Goal: Task Accomplishment & Management: Manage account settings

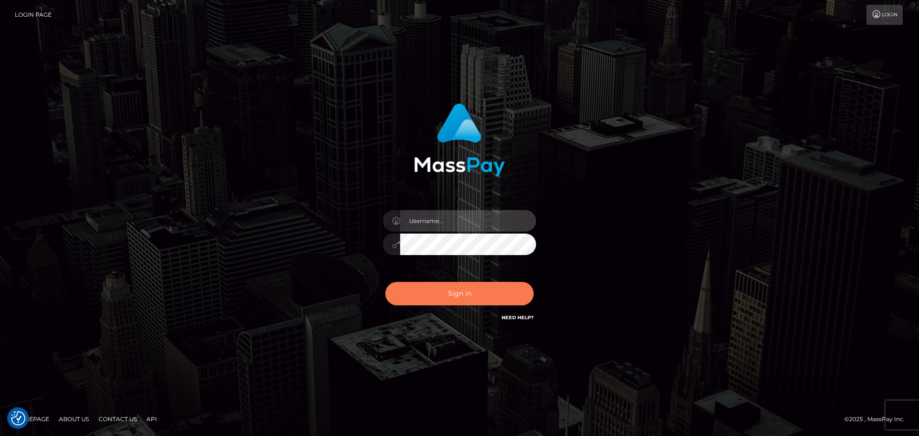
type input "hello.feetfinder"
click at [440, 287] on button "Sign in" at bounding box center [459, 293] width 148 height 23
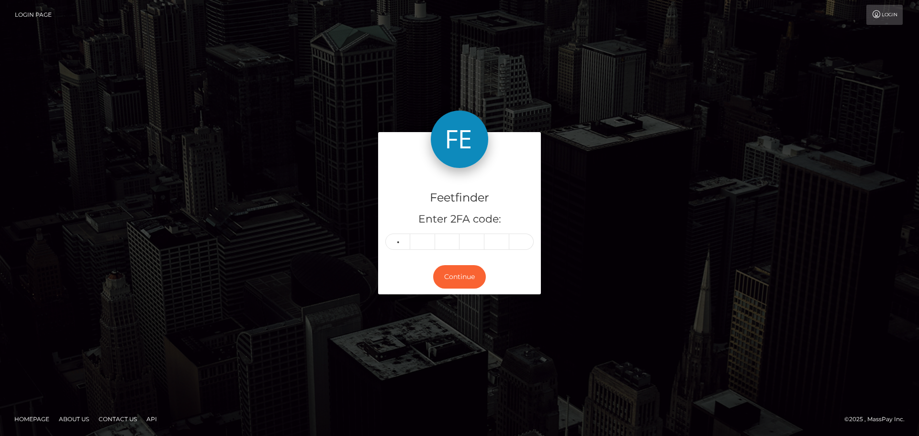
type input "5"
type input "3"
type input "5"
type input "3"
type input "2"
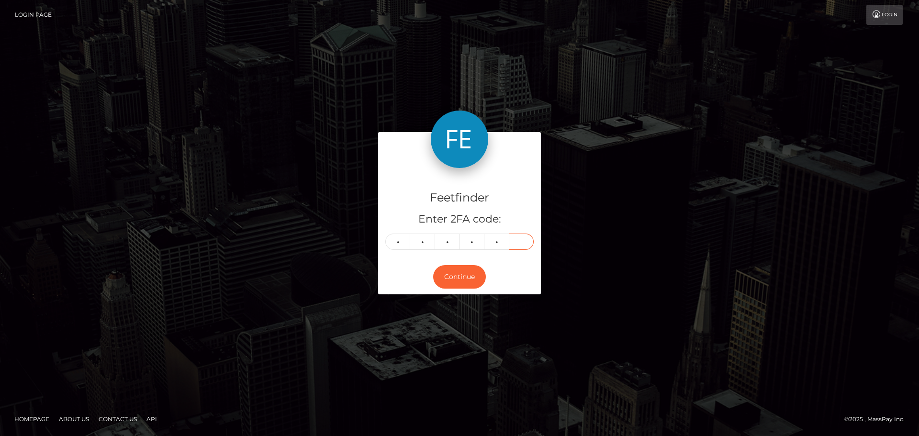
type input "2"
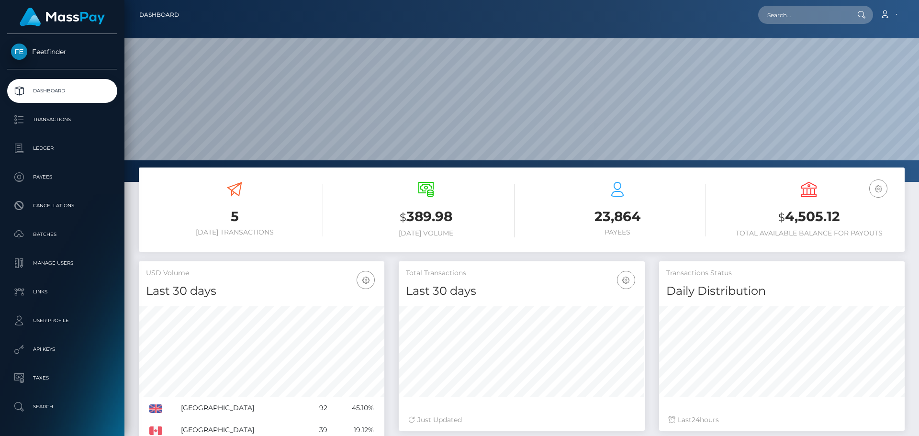
scroll to position [170, 246]
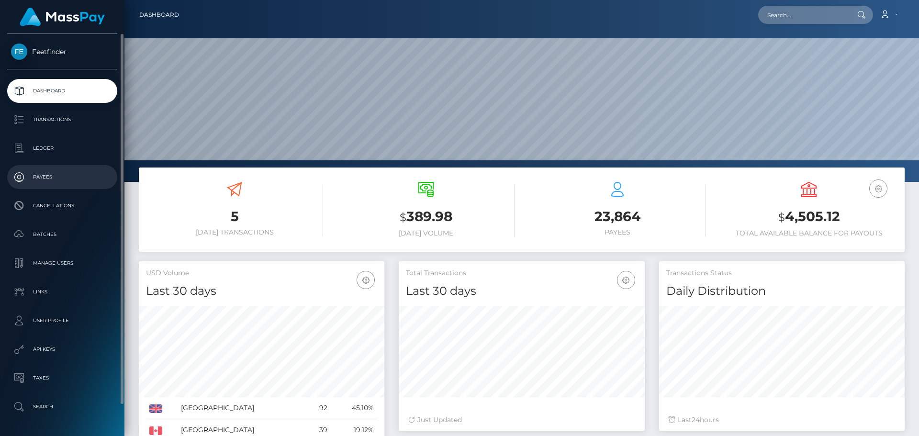
click at [50, 174] on p "Payees" at bounding box center [62, 177] width 102 height 14
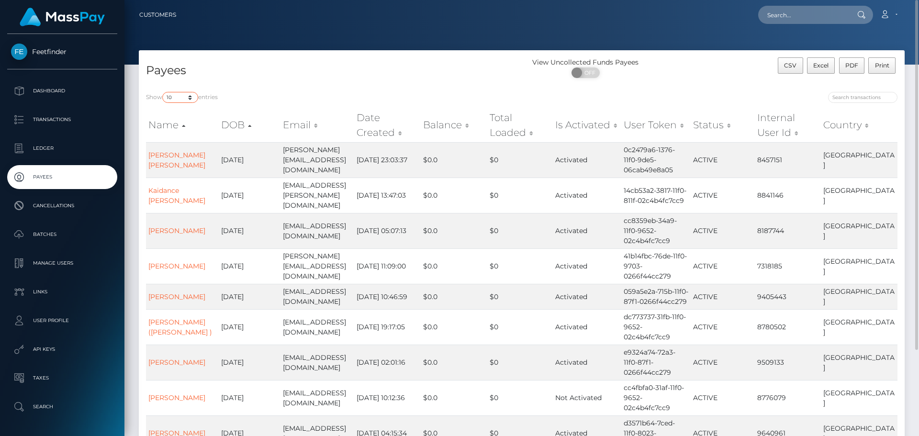
click at [187, 98] on select "10 25 50 100 250" at bounding box center [180, 97] width 36 height 11
select select "250"
click at [163, 92] on select "10 25 50 100 250" at bounding box center [180, 97] width 36 height 11
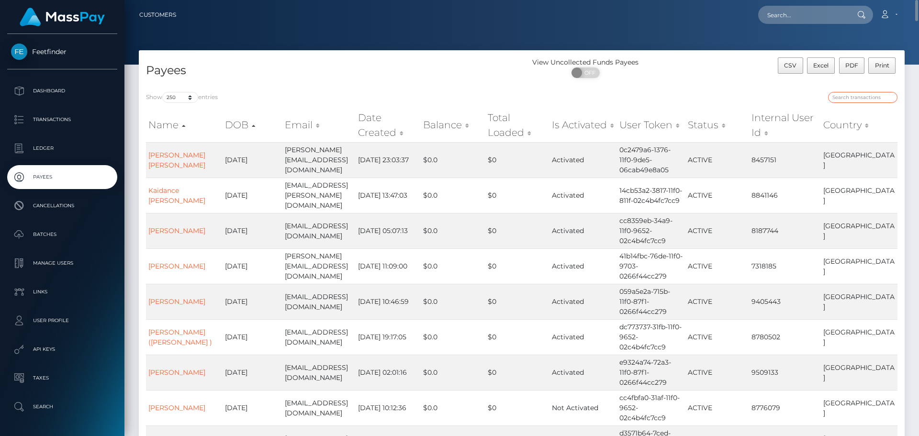
click at [860, 99] on input "search" at bounding box center [862, 97] width 69 height 11
paste input "74b72d47-7188-11f0-87f1-0266f44cc279"
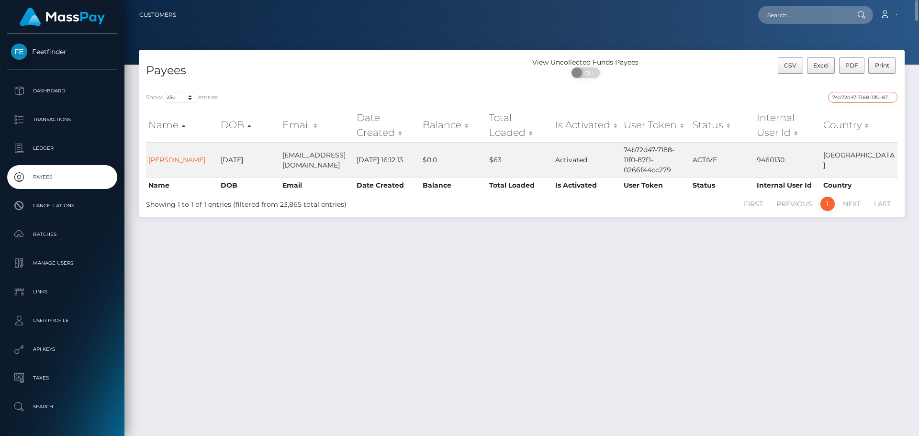
click at [858, 95] on input "74b72d47-7188-11f0-87f1-0266f44cc279" at bounding box center [862, 97] width 69 height 11
paste input "0867ed1e-76c9-11f0-9703"
click at [843, 96] on input "0867ed1e-76c9-11f0-9703-0266f44cc279" at bounding box center [862, 97] width 69 height 11
paste input "b04b9aa6-4b91-11f0-bf09-062f66d36555"
click at [855, 96] on input "b04b9aa6-4b91-11f0-bf09-062f66d36555" at bounding box center [862, 97] width 69 height 11
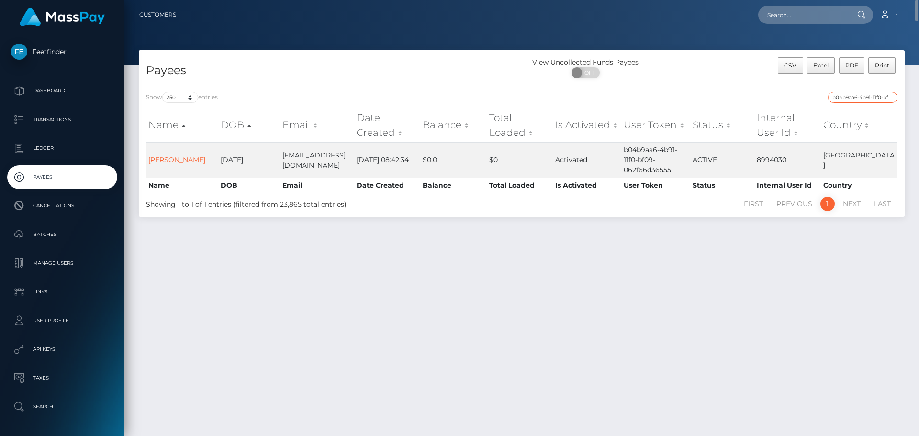
paste input "ca43a567-7d6e-11f0-8023-0266f44cc279"
click at [861, 96] on input "ca43a567-7d6e-11f0-8023-0266f44cc279" at bounding box center [862, 97] width 69 height 11
paste input "2d404b62-67dc-11f0-a026-06178c1a380f"
click at [859, 99] on input "2d404b62-67dc-11f0-a026-06178c1a380f" at bounding box center [862, 97] width 69 height 11
paste input "c311e9d5-3a76-11f0-811f-02c4b4fc7cc9"
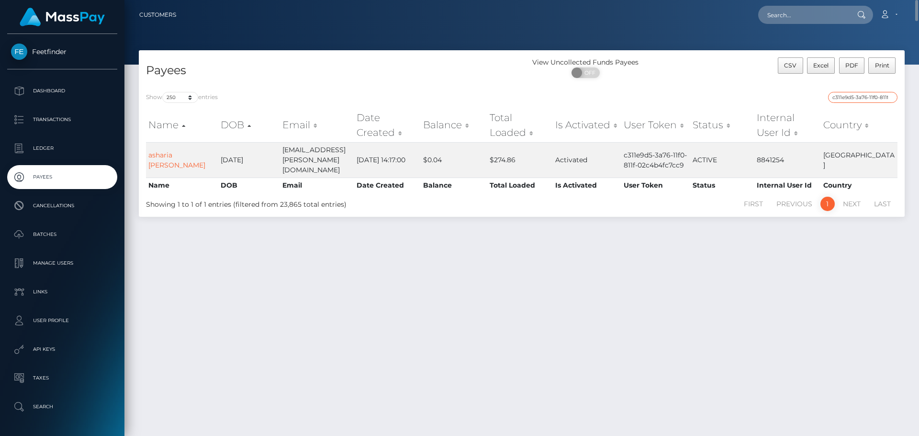
click at [851, 94] on input "c311e9d5-3a76-11f0-811f-02c4b4fc7cc9" at bounding box center [862, 97] width 69 height 11
paste input "8b833bb8-7c42-11f0-8023-0266f44cc27"
click at [845, 94] on input "8b833bb8-7c42-11f0-8023-0266f44cc279" at bounding box center [862, 97] width 69 height 11
paste input "cd7da11d-7b1"
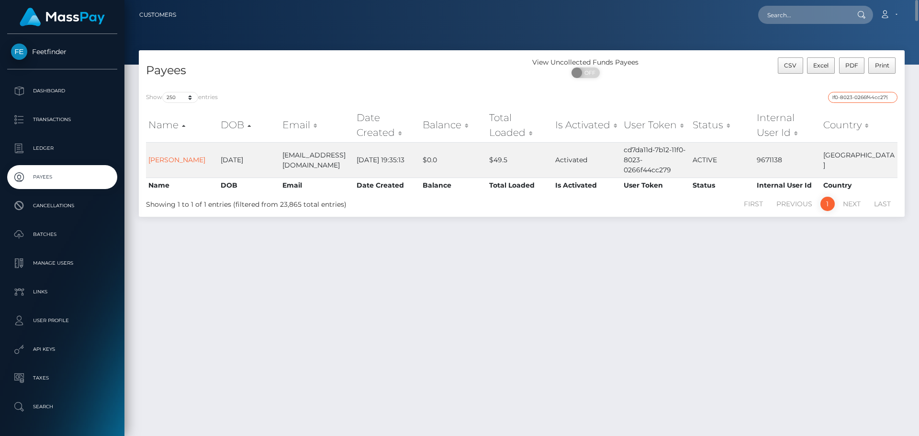
type input "cd7da11d-7b12-11f0-8023-0266f44cc279"
drag, startPoint x: 890, startPoint y: 97, endPoint x: 881, endPoint y: 99, distance: 9.8
click at [890, 99] on input "cd7da11d-7b12-11f0-8023-0266f44cc279" at bounding box center [862, 97] width 69 height 11
click at [880, 100] on input "search" at bounding box center [862, 97] width 69 height 11
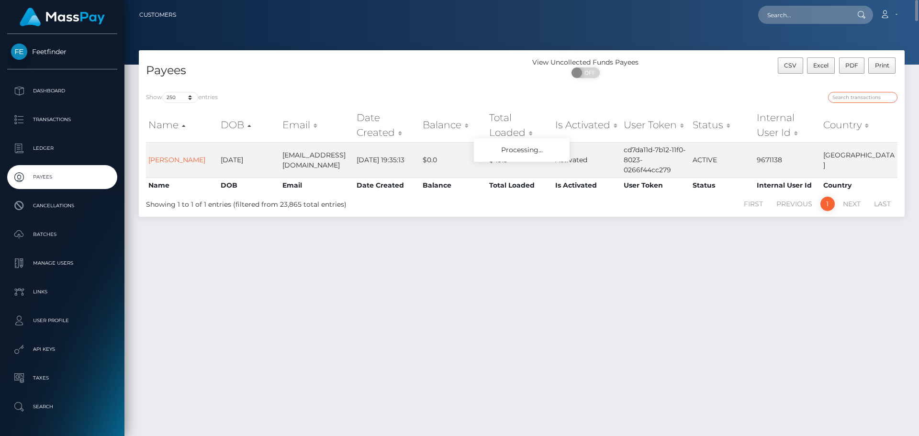
paste input "f3c1167b-6b28-11f0-87f1-0266f44cc279"
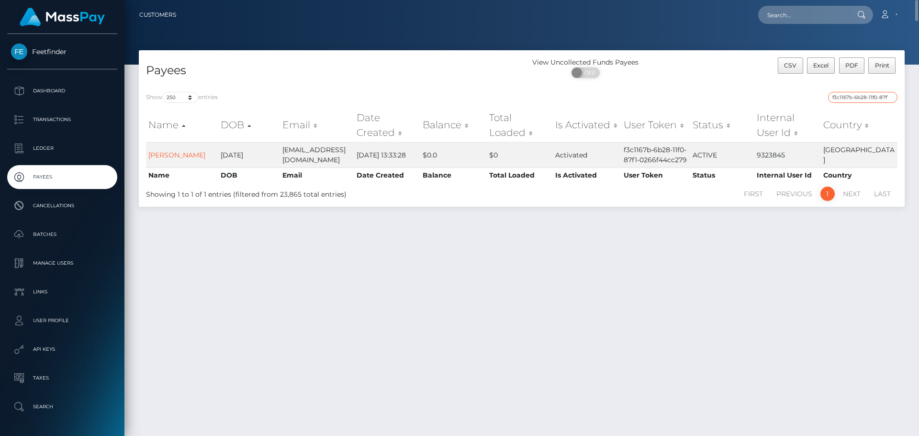
click at [872, 93] on input "f3c1167b-6b28-11f0-87f1-0266f44cc279" at bounding box center [862, 97] width 69 height 11
paste input "d1ddedeb-6e2e"
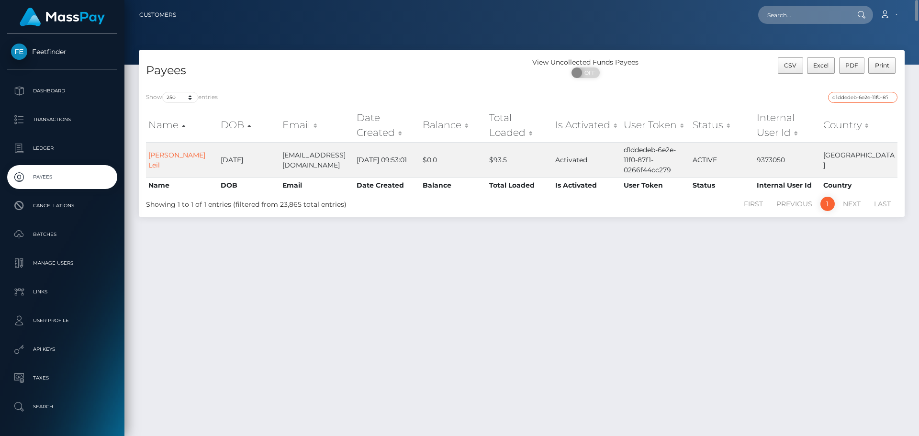
click at [864, 98] on input "d1ddedeb-6e2e-11f0-87f1-0266f44cc279" at bounding box center [862, 97] width 69 height 11
paste input "5d4319d2-7da6-11f0-8023"
click at [860, 97] on input "5d4319d2-7da6-11f0-8023-0266f44cc279" at bounding box center [862, 97] width 69 height 11
paste input "c6003851-7266-11f0-87f1"
click at [856, 101] on input "c6003851-7266-11f0-87f1-0266f44cc279" at bounding box center [862, 97] width 69 height 11
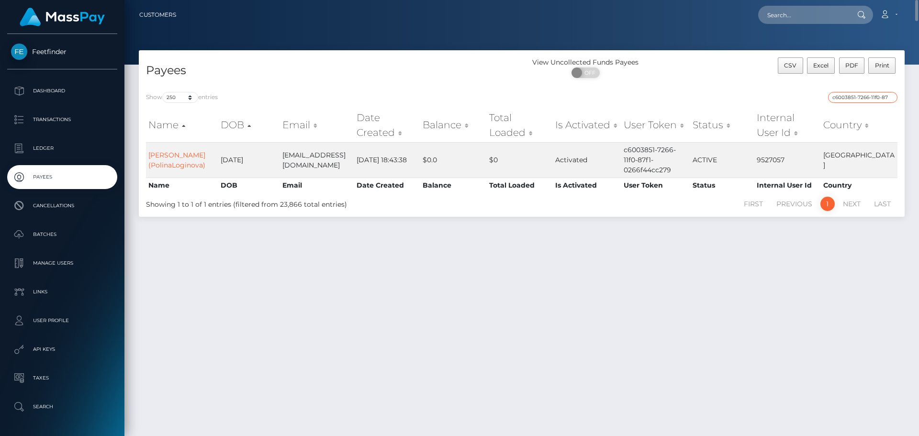
paste input "98c9cc1-7ebe-11f0-8023"
click at [852, 98] on input "c98c9cc1-7ebe-11f0-8023-0266f44cc279" at bounding box center [862, 97] width 69 height 11
paste input "692d130d-75a4-11f0-970"
click at [859, 99] on input "692d130d-75a4-11f0-9703-0266f44cc279" at bounding box center [862, 97] width 69 height 11
paste input "a2731f28-7e68-11f0-802"
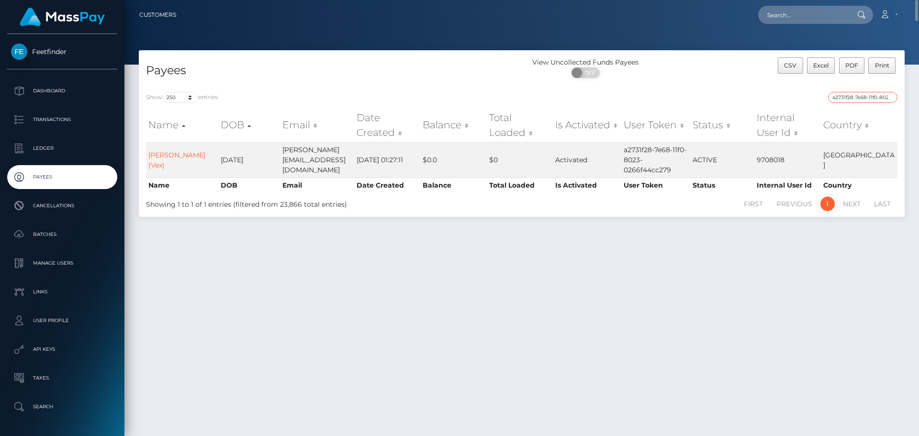
click at [893, 96] on input "a2731f28-7e68-11f0-8023-0266f44cc279" at bounding box center [862, 97] width 69 height 11
click at [882, 96] on input "a2731f28-7e68-11f0-8023-0266f44cc279" at bounding box center [862, 97] width 69 height 11
paste input "2c62440a-68c1-11f0-87f1"
click at [864, 98] on input "2c62440a-68c1-11f0-87f1-0266f44cc279" at bounding box center [862, 97] width 69 height 11
paste input "4ad942da-7e96-11f0-8023"
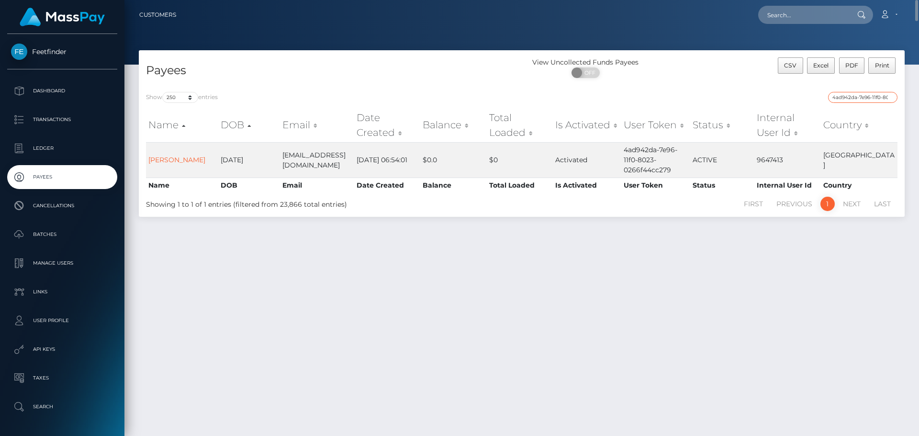
click at [849, 98] on input "4ad942da-7e96-11f0-8023-0266f44cc279" at bounding box center [862, 97] width 69 height 11
paste input "f03487f0-7de9"
click at [857, 98] on input "f03487f0-7de9-11f0-8023-0266f44cc279" at bounding box center [862, 97] width 69 height 11
paste input "a01919d-7dbe"
click at [859, 101] on input "fa01919d-7dbe-11f0-8023-0266f44cc279" at bounding box center [862, 97] width 69 height 11
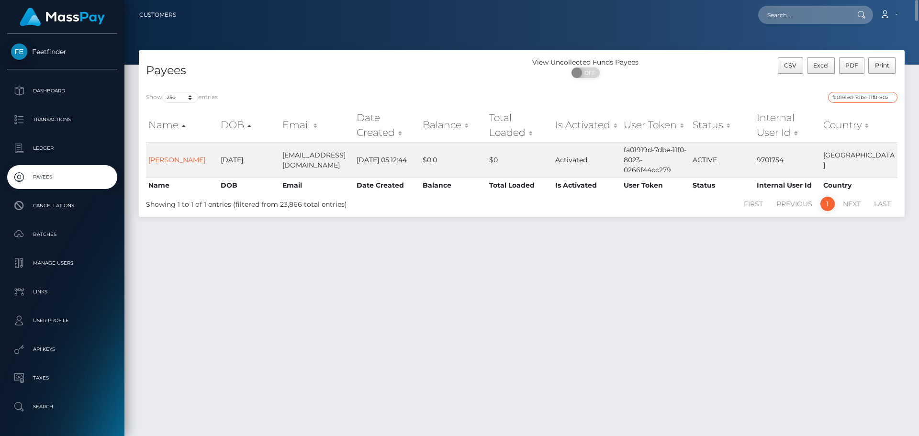
paste input "5df0e5dd-7f38"
click at [853, 96] on input "5df0e5dd-7f38-11f0-8023-0266f44cc279" at bounding box center [862, 97] width 69 height 11
paste input "6acef1c9-5f41-11f0-b1fb-02a8c2768cb"
click at [881, 96] on input "6acef1c9-5f41-11f0-b1fb-02a8c2768cb9" at bounding box center [862, 97] width 69 height 11
paste input "ff598a00-7c48-11f0-8023-0266f44cc27"
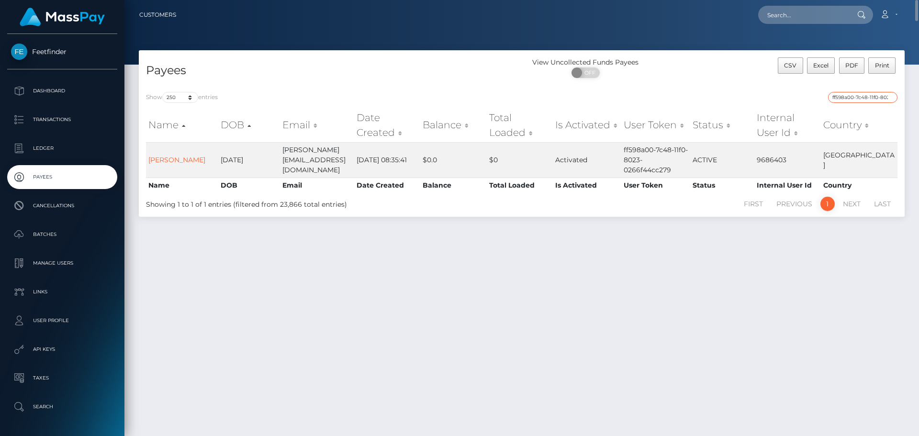
click at [853, 98] on input "ff598a00-7c48-11f0-8023-0266f44cc279" at bounding box center [862, 97] width 69 height 11
paste input "65c208e0-72e9-11f0-87f1"
click at [852, 97] on input "65c208e0-72e9-11f0-87f1-0266f44cc279" at bounding box center [862, 97] width 69 height 11
paste input "bb3cdc88-62dc-11f0-b1fb-02a8c2768cb"
click at [861, 95] on input "bb3cdc88-62dc-11f0-b1fb-02a8c2768cb9" at bounding box center [862, 97] width 69 height 11
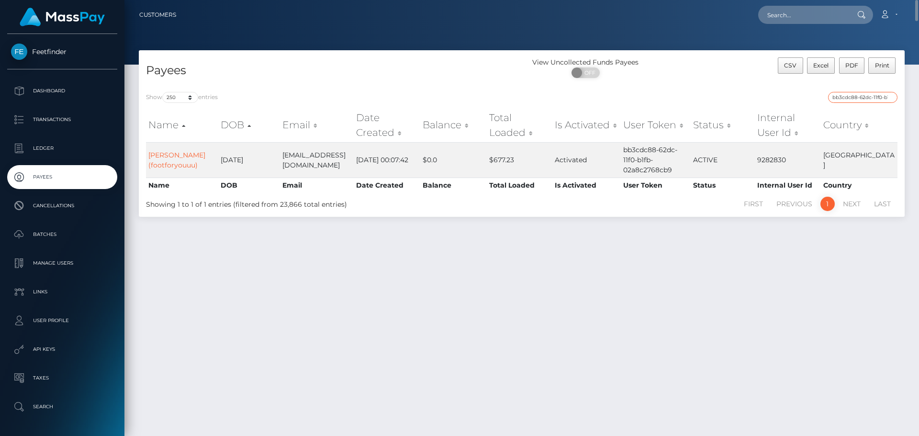
paste input "e6dafccf-6f5b-11f0-87f1-0266f44cc27"
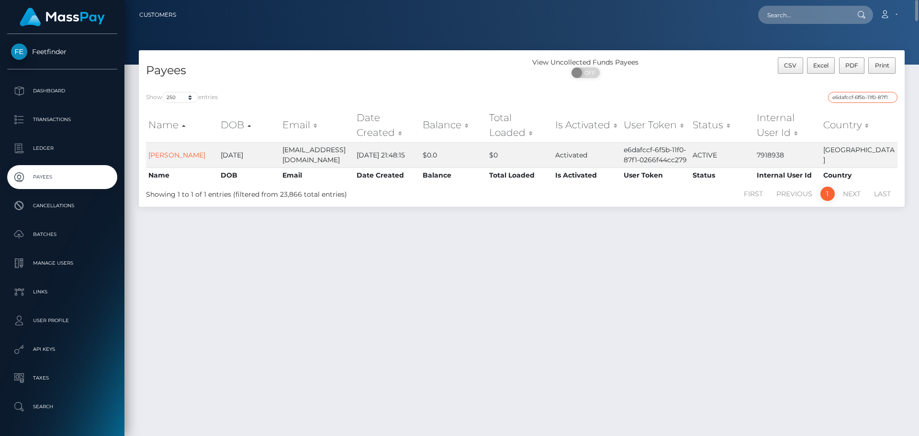
click at [855, 99] on input "e6dafccf-6f5b-11f0-87f1-0266f44cc279" at bounding box center [862, 97] width 69 height 11
paste input "6b38bf72-7f1c-11f0-8023"
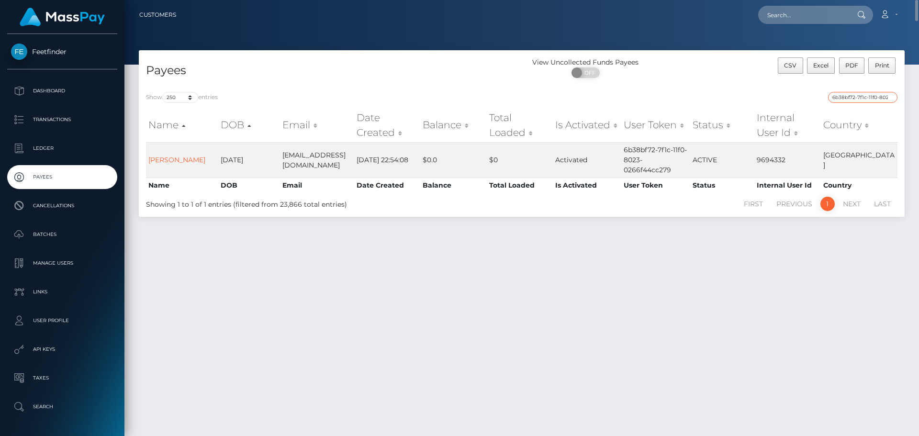
click at [852, 98] on input "6b38bf72-7f1c-11f0-8023-0266f44cc279" at bounding box center [862, 97] width 69 height 11
paste input "46cc77ad-7c18"
click at [857, 96] on input "46cc77ad-7c18-11f0-8023-0266f44cc279" at bounding box center [862, 97] width 69 height 11
paste input "7a92217e-67ea-11f0-a026-06178c1a380f"
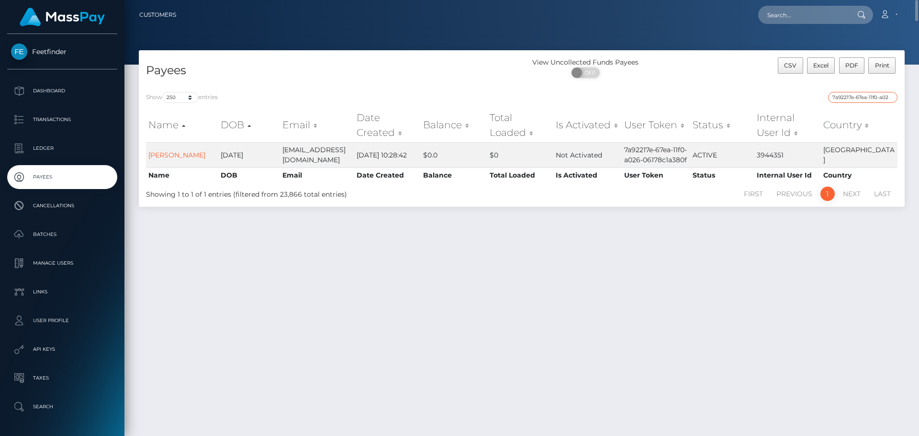
click at [845, 93] on input "7a92217e-67ea-11f0-a026-06178c1a380f" at bounding box center [862, 97] width 69 height 11
paste input "e4080417-4185-11f0-bf09-062f66d36555"
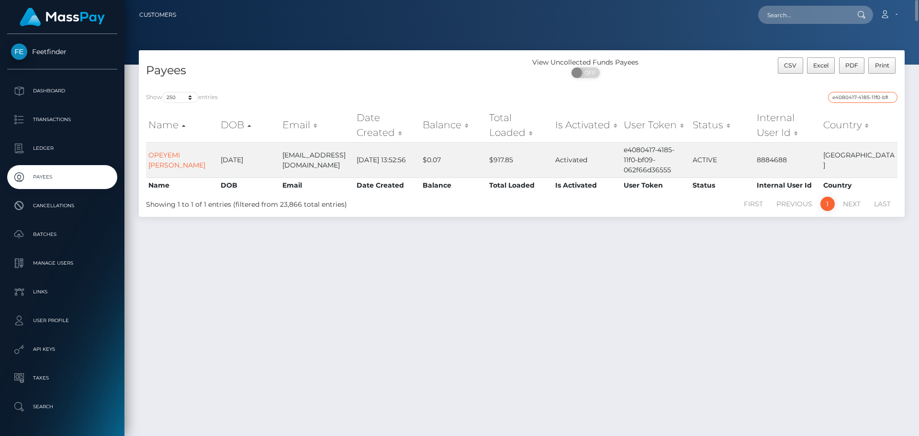
click at [847, 94] on input "e4080417-4185-11f0-bf09-062f66d36555" at bounding box center [862, 97] width 69 height 11
paste input "7dbfd133-7cc3-11f0-8023-0266f44cc279"
click at [853, 94] on input "7dbfd133-7cc3-11f0-8023-0266f44cc279" at bounding box center [862, 97] width 69 height 11
paste input "13dcd669-73a1-11f0-87f1"
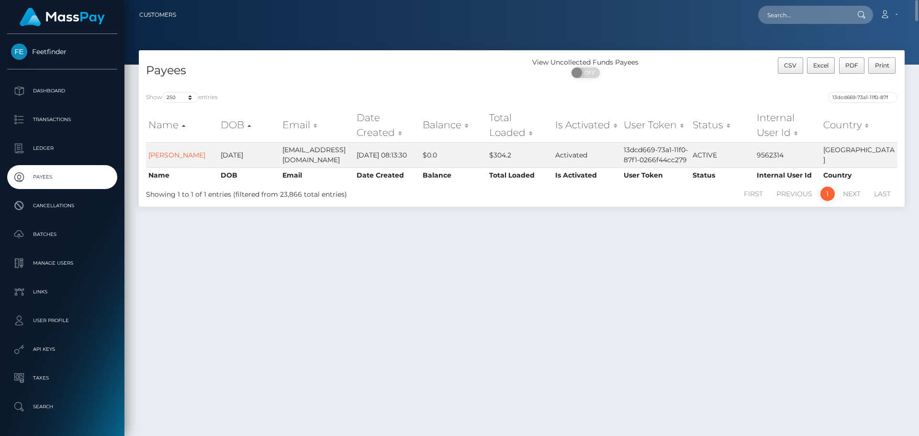
click at [851, 90] on div "Show 10 25 50 100 250 entries 13dcd669-73a1-11f0-87f1-0266f44cc279 Name DOB Ema…" at bounding box center [522, 146] width 766 height 122
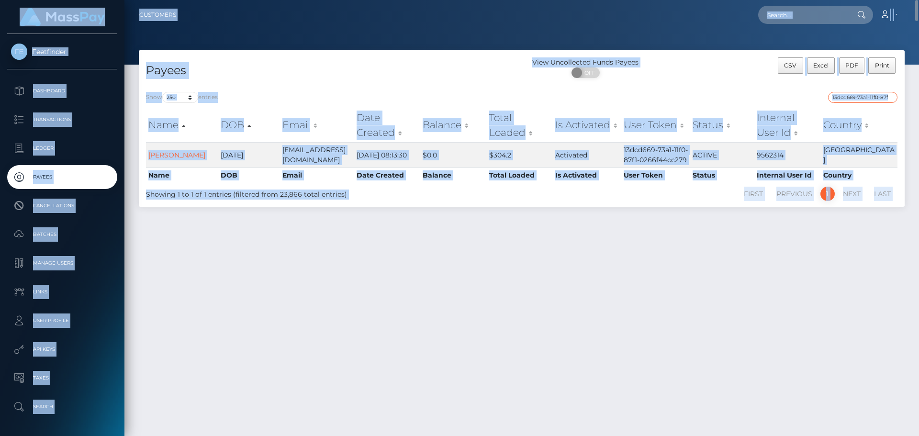
click at [852, 98] on input "13dcd669-73a1-11f0-87f1-0266f44cc279" at bounding box center [862, 97] width 69 height 11
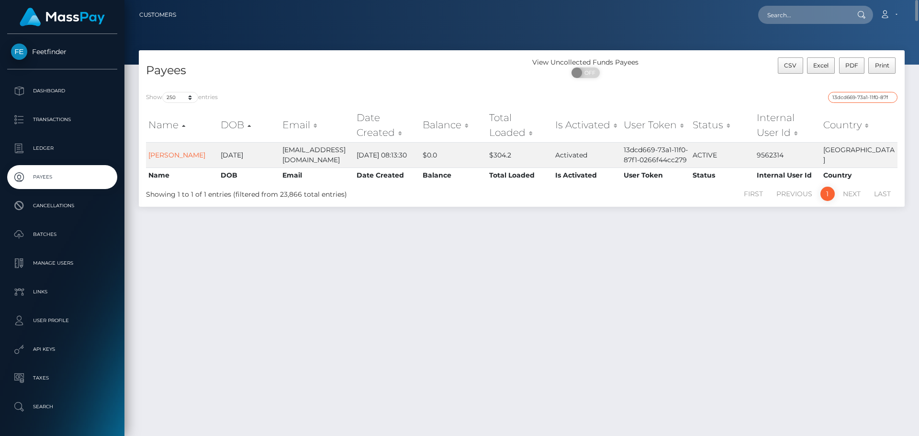
click at [854, 100] on input "13dcd669-73a1-11f0-87f1-0266f44cc279" at bounding box center [862, 97] width 69 height 11
paste input "7a0f2153-7f75-11f0-8023"
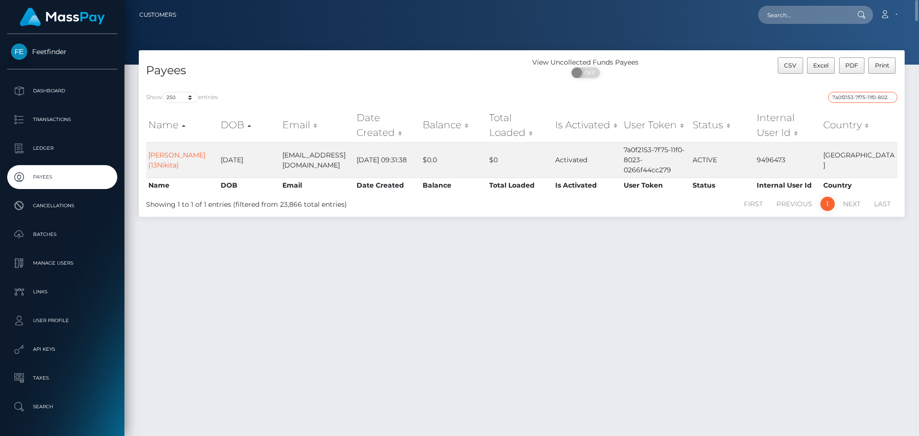
click at [852, 96] on input "7a0f2153-7f75-11f0-8023-0266f44cc279" at bounding box center [862, 97] width 69 height 11
paste input "e84e9a92-2dd2-11f0-9652-02c4b4fc7cc"
click at [845, 97] on input "e84e9a92-2dd2-11f0-9652-02c4b4fc7cc9" at bounding box center [862, 97] width 69 height 11
paste input "32d50d03-7e22-11f0-8023-0266f44cc27"
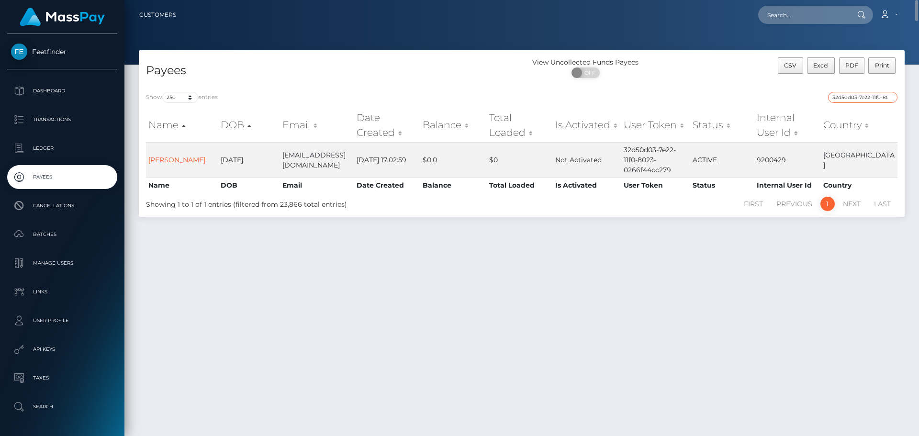
click at [850, 96] on input "32d50d03-7e22-11f0-8023-0266f44cc279" at bounding box center [862, 97] width 69 height 11
paste input "a53f44c8-5359-11f0-bf09-062f66d36555"
click at [858, 96] on input "a53f44c8-5359-11f0-bf09-062f66d36555" at bounding box center [862, 97] width 69 height 11
paste input "26f7e774-61c5-11f0-b1fb-02a8c2768cb9"
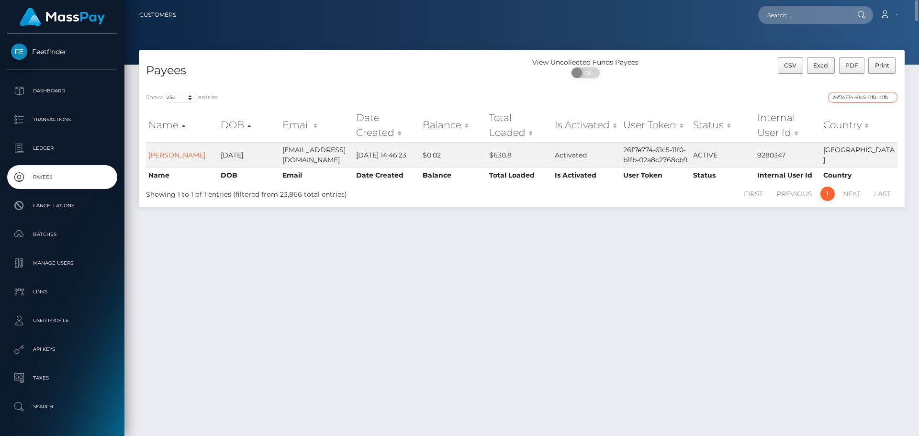
click at [865, 99] on input "26f7e774-61c5-11f0-b1fb-02a8c2768cb9" at bounding box center [862, 97] width 69 height 11
paste input "e701d78e-5c2c"
click at [876, 99] on input "e701d78e-5c2c-11f0-b1fb-02a8c2768cb9" at bounding box center [862, 97] width 69 height 11
paste input "7045287f-76eb-11f0-9703-0266f44cc27"
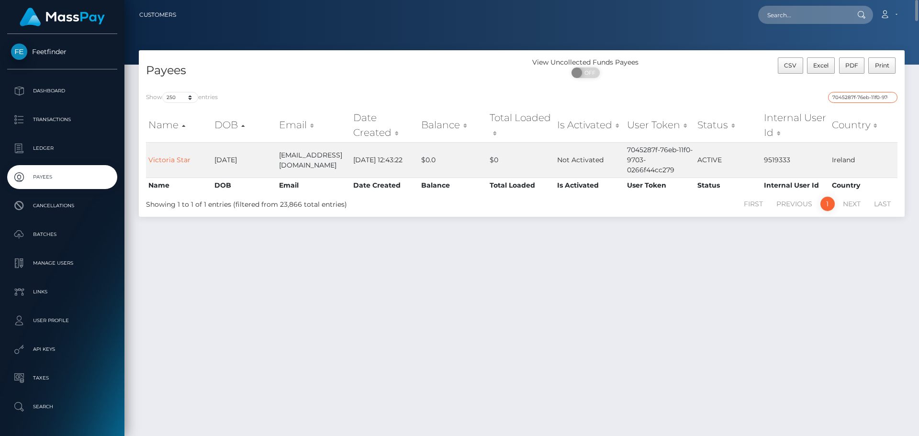
click at [838, 97] on input "7045287f-76eb-11f0-9703-0266f44cc279" at bounding box center [862, 97] width 69 height 11
paste input "ce0f08a-31ce-11f0-9652-02c4b4fc7cc"
click at [859, 96] on input "7ce0f08a-31ce-11f0-9652-02c4b4fc7cc9" at bounding box center [862, 97] width 69 height 11
paste input "68ff8159-787e-11f0-9703-0266f44cc27"
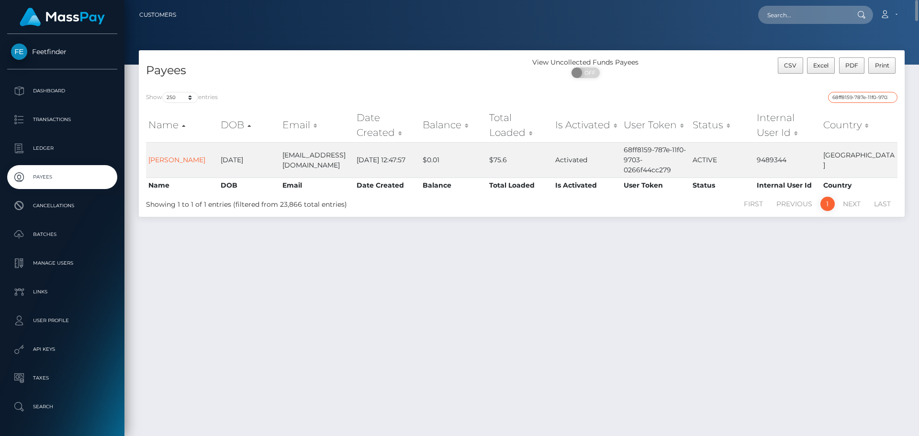
click at [860, 96] on input "68ff8159-787e-11f0-9703-0266f44cc279" at bounding box center [862, 97] width 69 height 11
paste input "ad9450d1-7e5f-11f0-802"
click at [850, 101] on input "ad9450d1-7e5f-11f0-8023-0266f44cc279" at bounding box center [862, 97] width 69 height 11
paste input "5b1521d3-5cec-11f0-b1fb-02a8c2768cb"
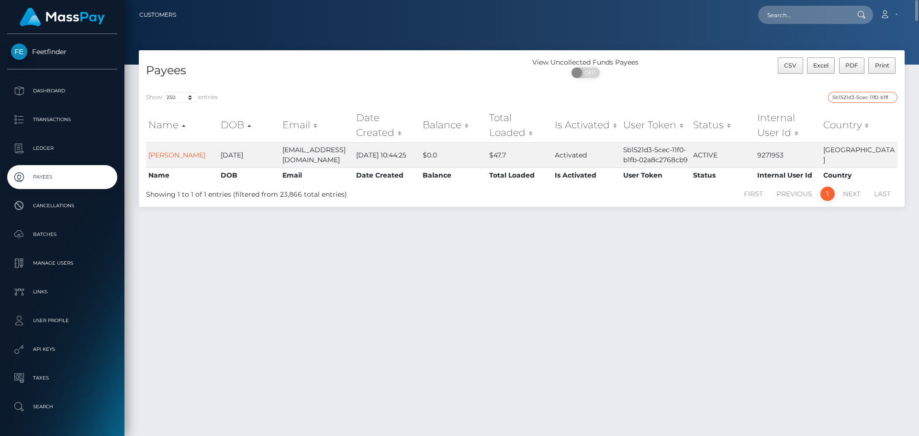
click at [860, 95] on input "5b1521d3-5cec-11f0-b1fb-02a8c2768cb9" at bounding box center [862, 97] width 69 height 11
paste input "bd556d6d-800b-11f0-8023-0266f44cc27"
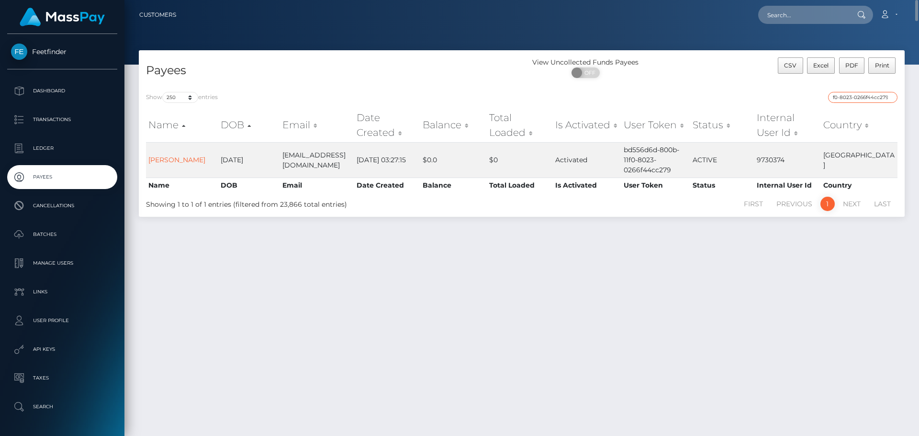
scroll to position [0, 0]
click at [852, 99] on input "bd556d6d-800b-11f0-8023-0266f44cc279" at bounding box center [862, 97] width 69 height 11
paste input "39f37f07-41b2-11f0-bf09-062f66d36555"
click at [851, 98] on input "39f37f07-41b2-11f0-bf09-062f66d36555" at bounding box center [862, 97] width 69 height 11
paste input "4a20ced5-66fe-11f0-b1fb-02a8c2768cb9"
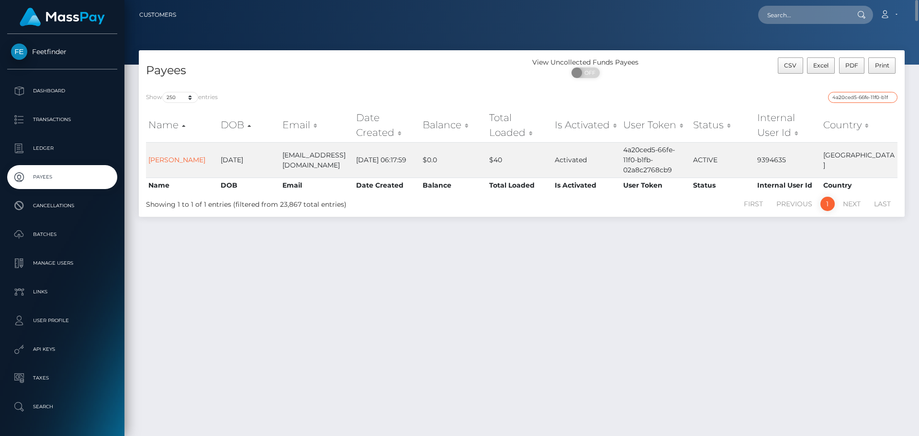
click at [845, 95] on input "4a20ced5-66fe-11f0-b1fb-02a8c2768cb9" at bounding box center [862, 97] width 69 height 11
paste input "14c20a2e-78e3-11f0-9703-0266f44cc27"
type input "14c20a2e-78e3-11f0-9703-0266f44cc279"
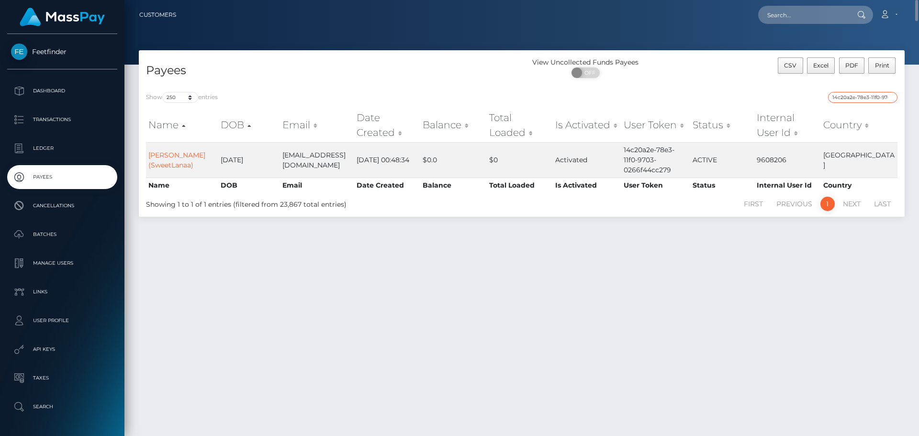
click at [890, 98] on input "14c20a2e-78e3-11f0-9703-0266f44cc279" at bounding box center [862, 97] width 69 height 11
click at [886, 98] on input "search" at bounding box center [862, 97] width 69 height 11
paste input "fa864dcf-73c4-11f0-87f1-0266f44cc279"
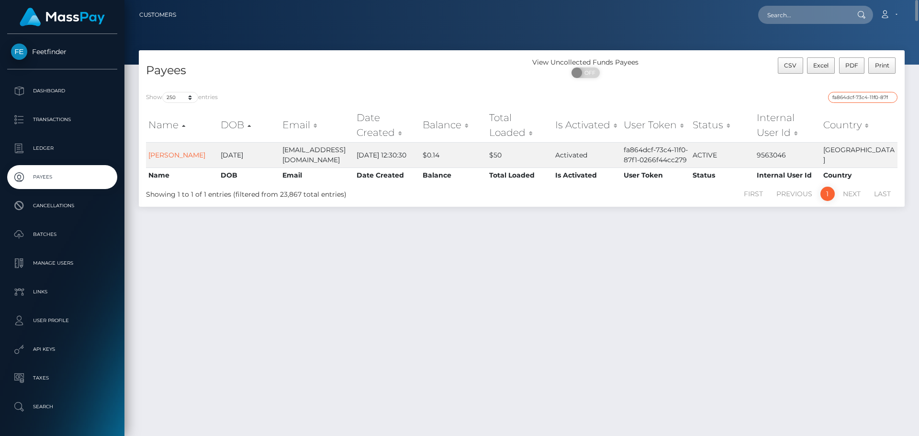
click at [852, 99] on input "fa864dcf-73c4-11f0-87f1-0266f44cc279" at bounding box center [862, 97] width 69 height 11
paste input "6b21e5a5-7d8f-11f0-8023"
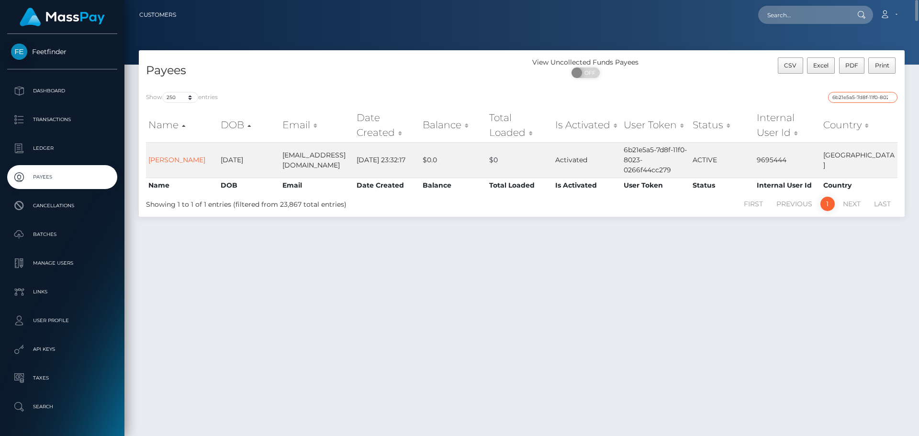
click at [849, 93] on input "6b21e5a5-7d8f-11f0-8023-0266f44cc279" at bounding box center [862, 97] width 69 height 11
paste input "22d60b04-6218-11f0-b1fb-02a8c2768cb"
click at [855, 100] on input "22d60b04-6218-11f0-b1fb-02a8c2768cb9" at bounding box center [862, 97] width 69 height 11
paste input "d2f428cc-7f4f-11f0-8023-0266f44cc27"
click at [848, 97] on input "d2f428cc-7f4f-11f0-8023-0266f44cc279" at bounding box center [862, 97] width 69 height 11
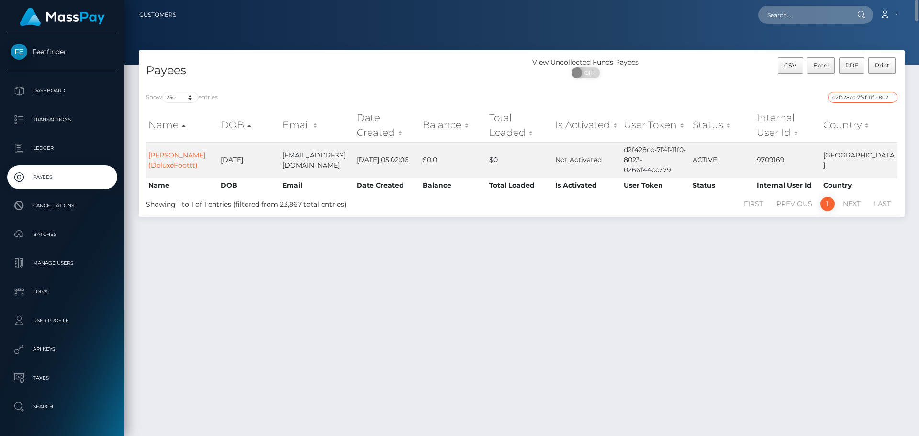
paste input "2c9b24e5-7ffb"
click at [865, 96] on input "2c9b24e5-7ffb-11f0-8023-0266f44cc279" at bounding box center [862, 97] width 69 height 11
paste input "0772dc34-7cc5"
click at [867, 96] on input "0772dc34-7cc5-11f0-8023-0266f44cc279" at bounding box center [862, 97] width 69 height 11
paste input "b14432e-7511-11f0-970"
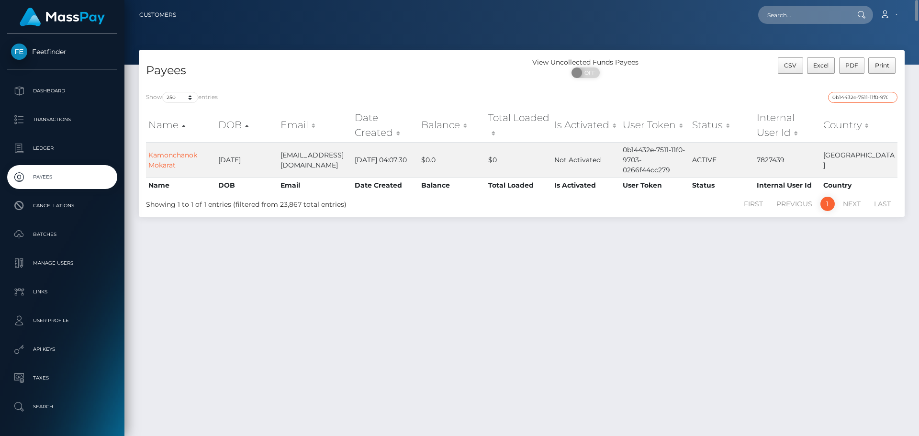
click at [843, 96] on input "0b14432e-7511-11f0-9703-0266f44cc279" at bounding box center [862, 97] width 69 height 11
paste input "807d1c91-788a"
click at [854, 98] on input "807d1c91-788a-11f0-9703-0266f44cc279" at bounding box center [862, 97] width 69 height 11
paste input "7ac4fb03-78d6"
click at [852, 98] on input "7ac4fb03-78d6-11f0-9703-0266f44cc279" at bounding box center [862, 97] width 69 height 11
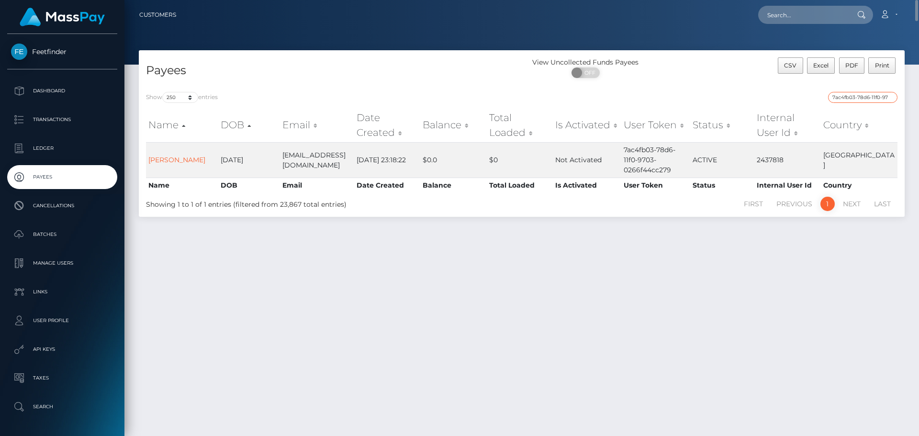
paste input "807d1c91-788a"
click at [871, 96] on input "807d1c91-788a-11f0-9703-0266f44cc279" at bounding box center [862, 97] width 69 height 11
paste input "0b14432e-7511"
type input "0b14432e-7511-11f0-9703-0266f44cc279"
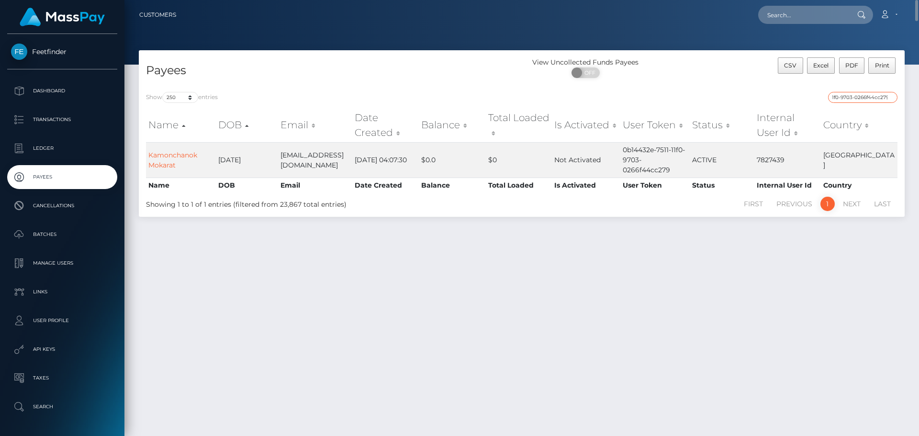
scroll to position [0, 0]
